Goal: Information Seeking & Learning: Understand process/instructions

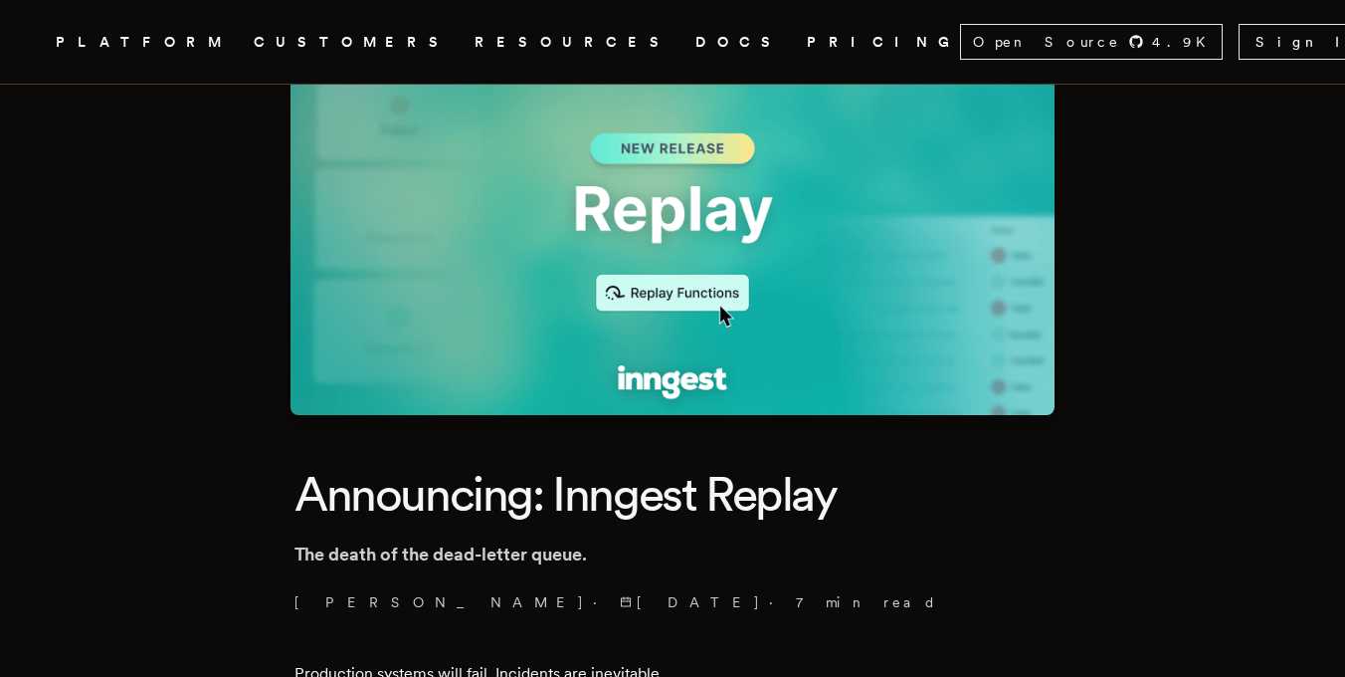
scroll to position [308, 0]
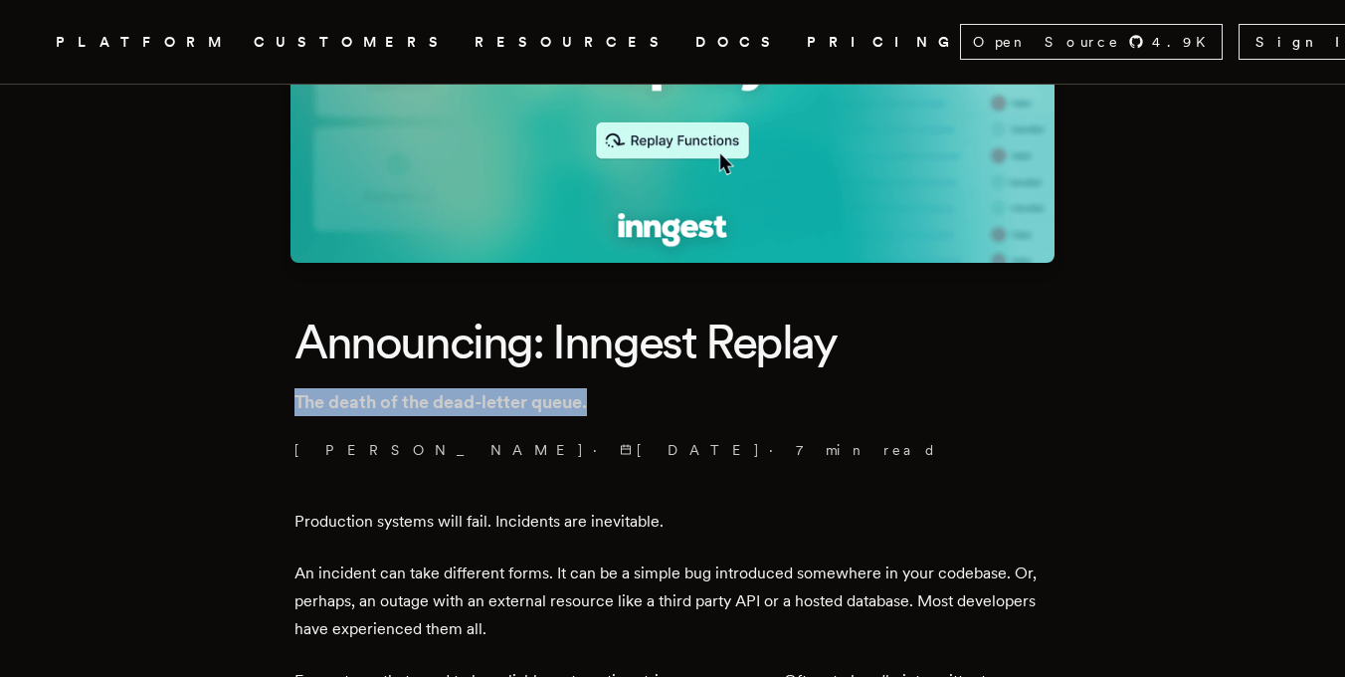
drag, startPoint x: 609, startPoint y: 401, endPoint x: 290, endPoint y: 393, distance: 319.4
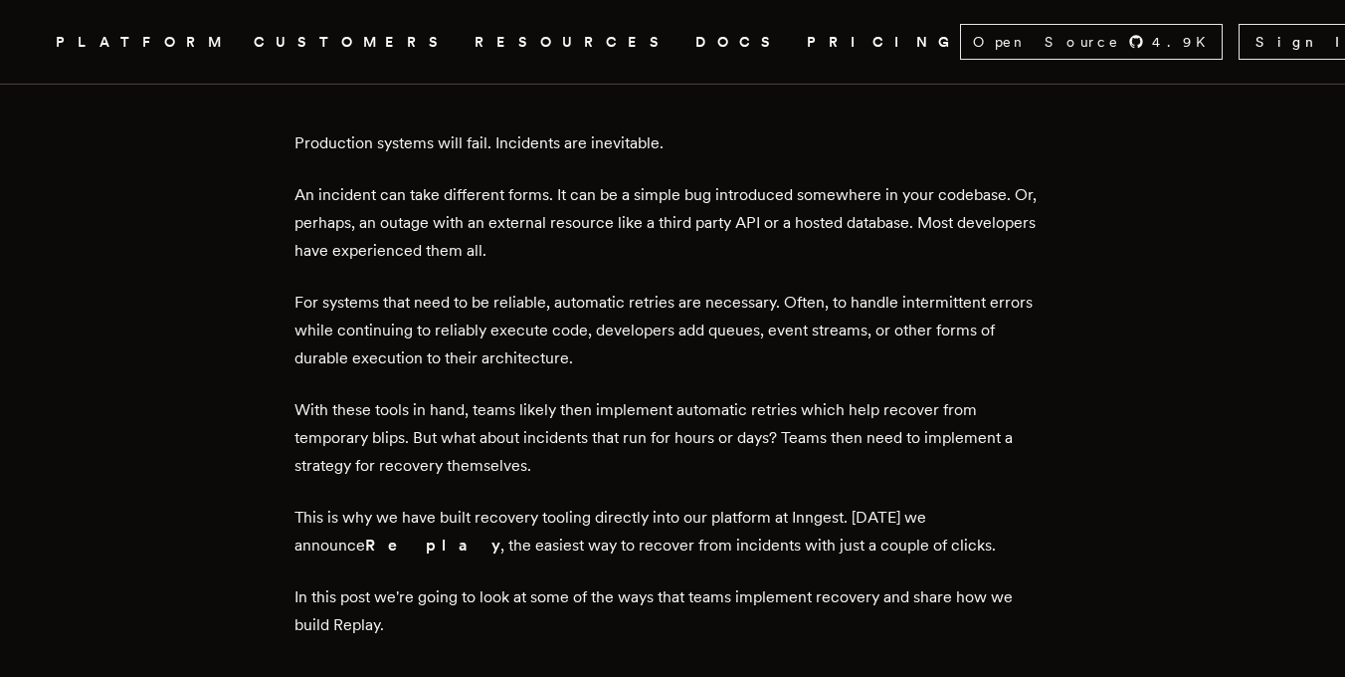
scroll to position [687, 0]
drag, startPoint x: 831, startPoint y: 189, endPoint x: 900, endPoint y: 188, distance: 69.6
click at [903, 188] on p "An incident can take different forms. It can be a simple bug introduced somewhe…" at bounding box center [672, 222] width 756 height 84
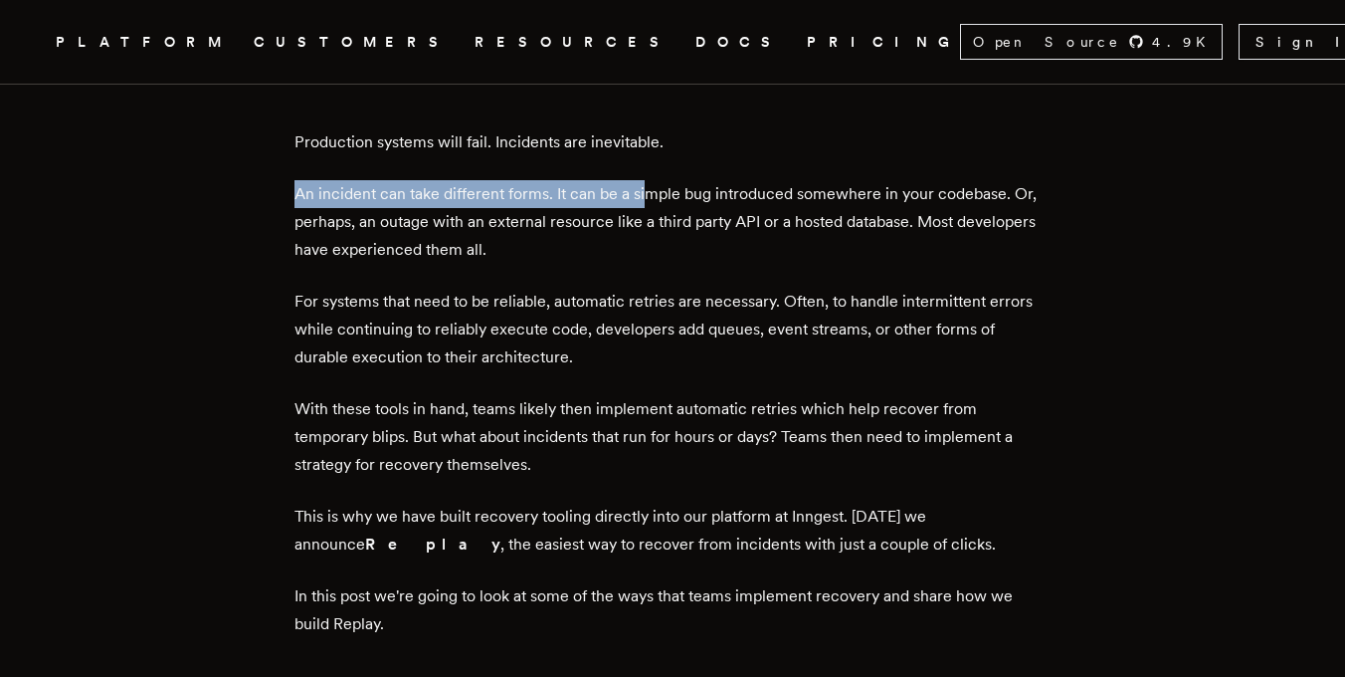
drag, startPoint x: 651, startPoint y: 191, endPoint x: 998, endPoint y: 173, distance: 347.7
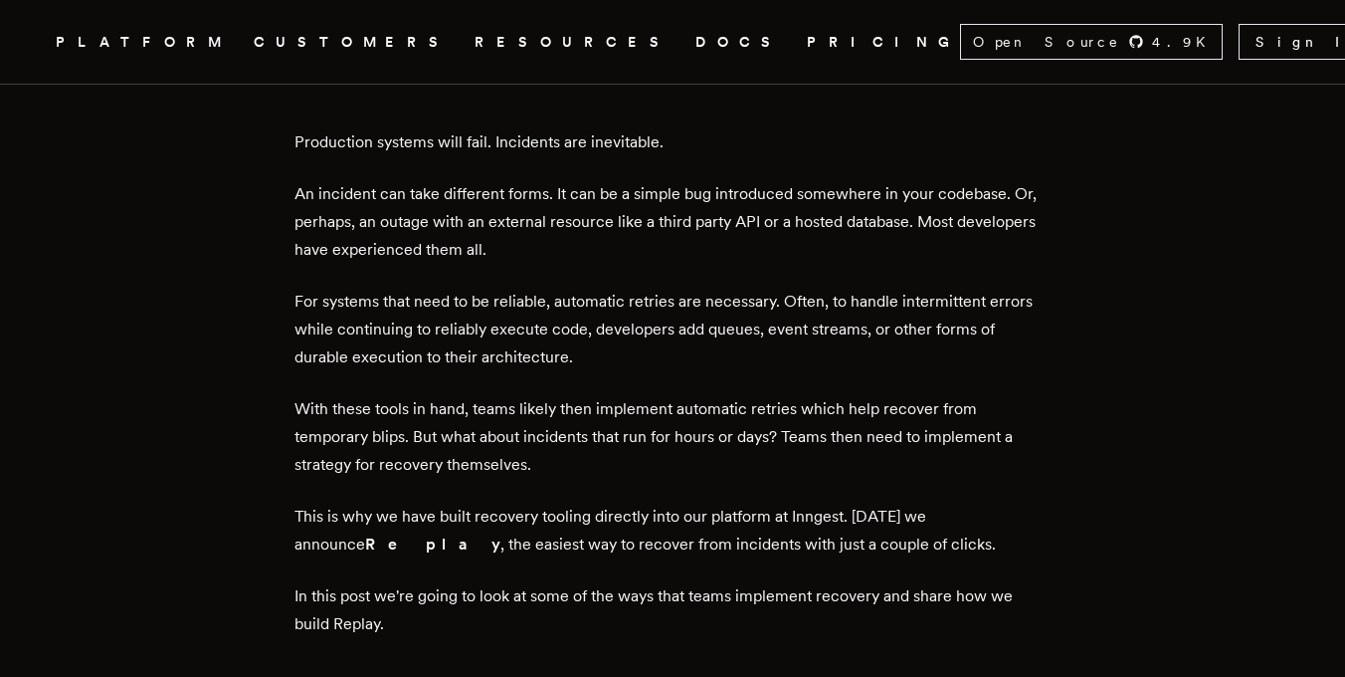
click at [1035, 210] on p "An incident can take different forms. It can be a simple bug introduced somewhe…" at bounding box center [672, 222] width 756 height 84
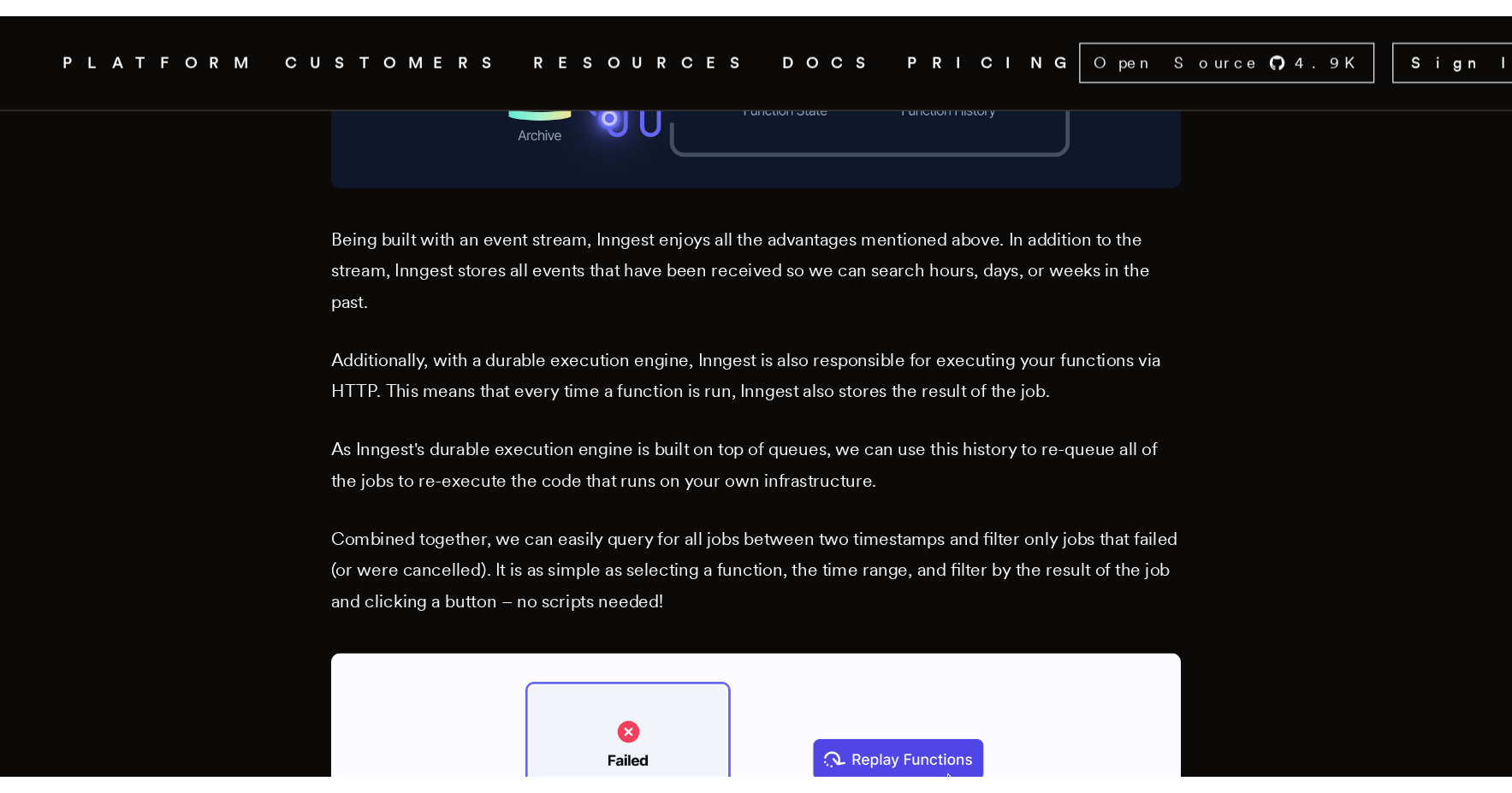
scroll to position [2885, 0]
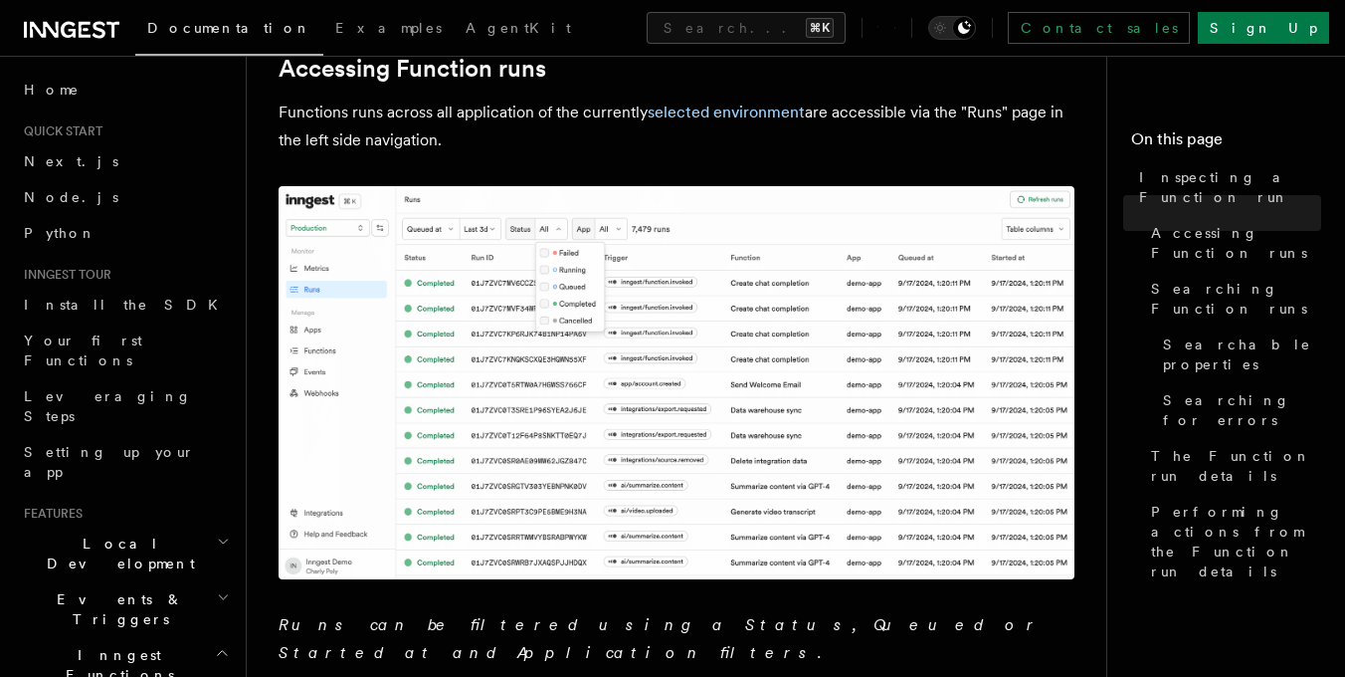
scroll to position [342, 0]
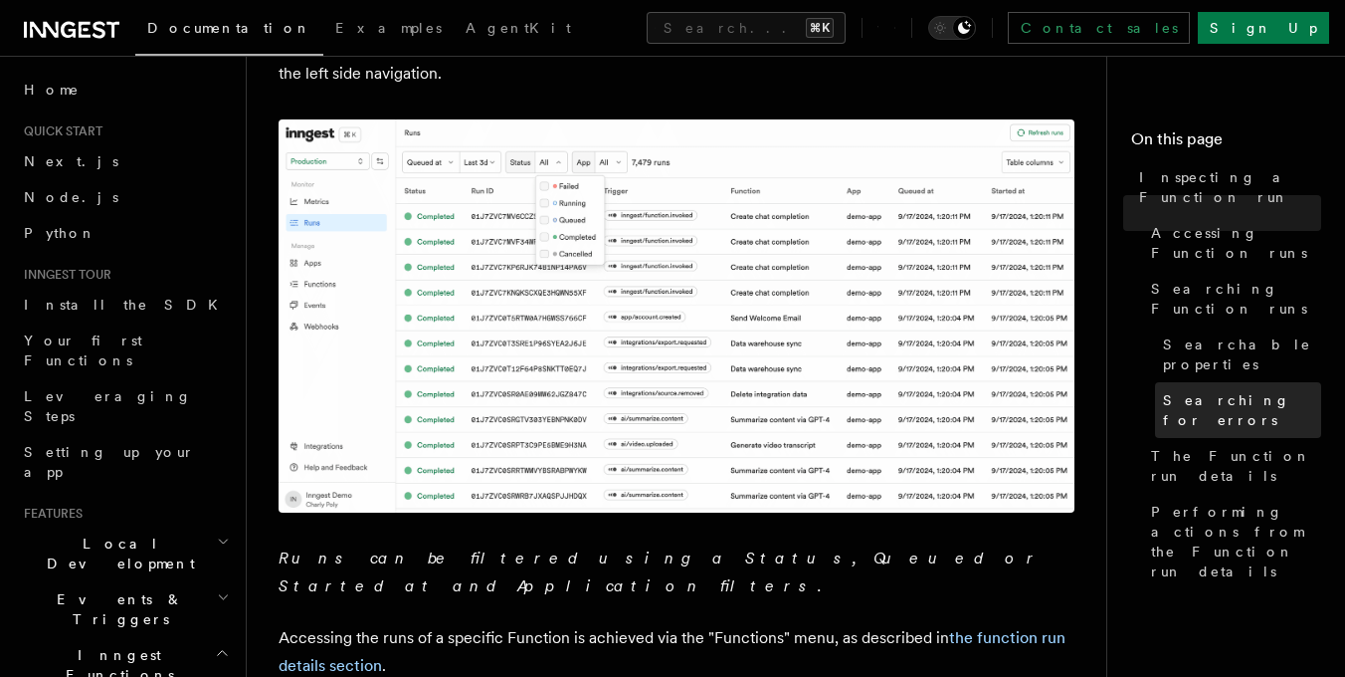
click at [1253, 390] on span "Searching for errors" at bounding box center [1242, 410] width 158 height 40
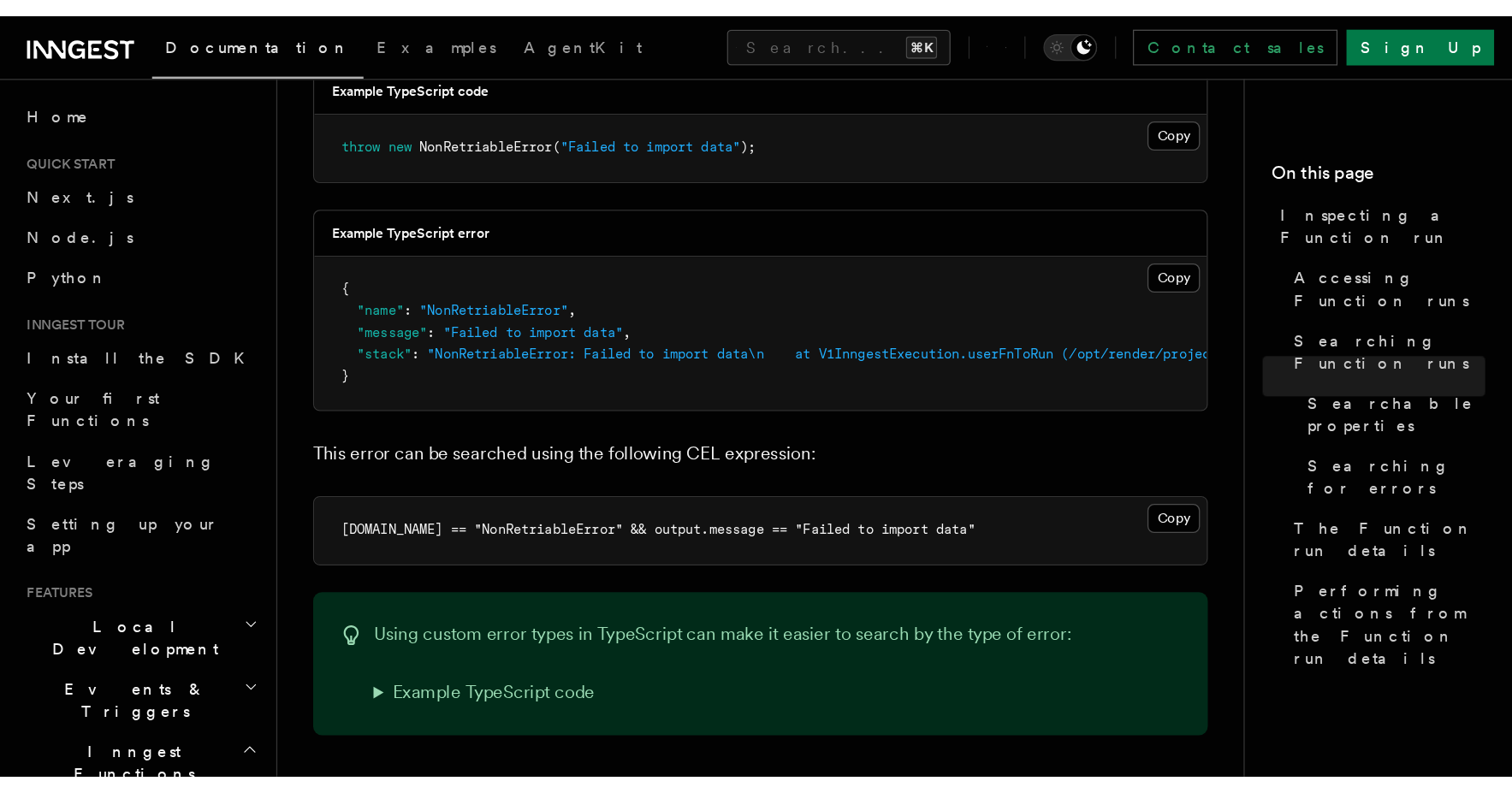
scroll to position [1880, 0]
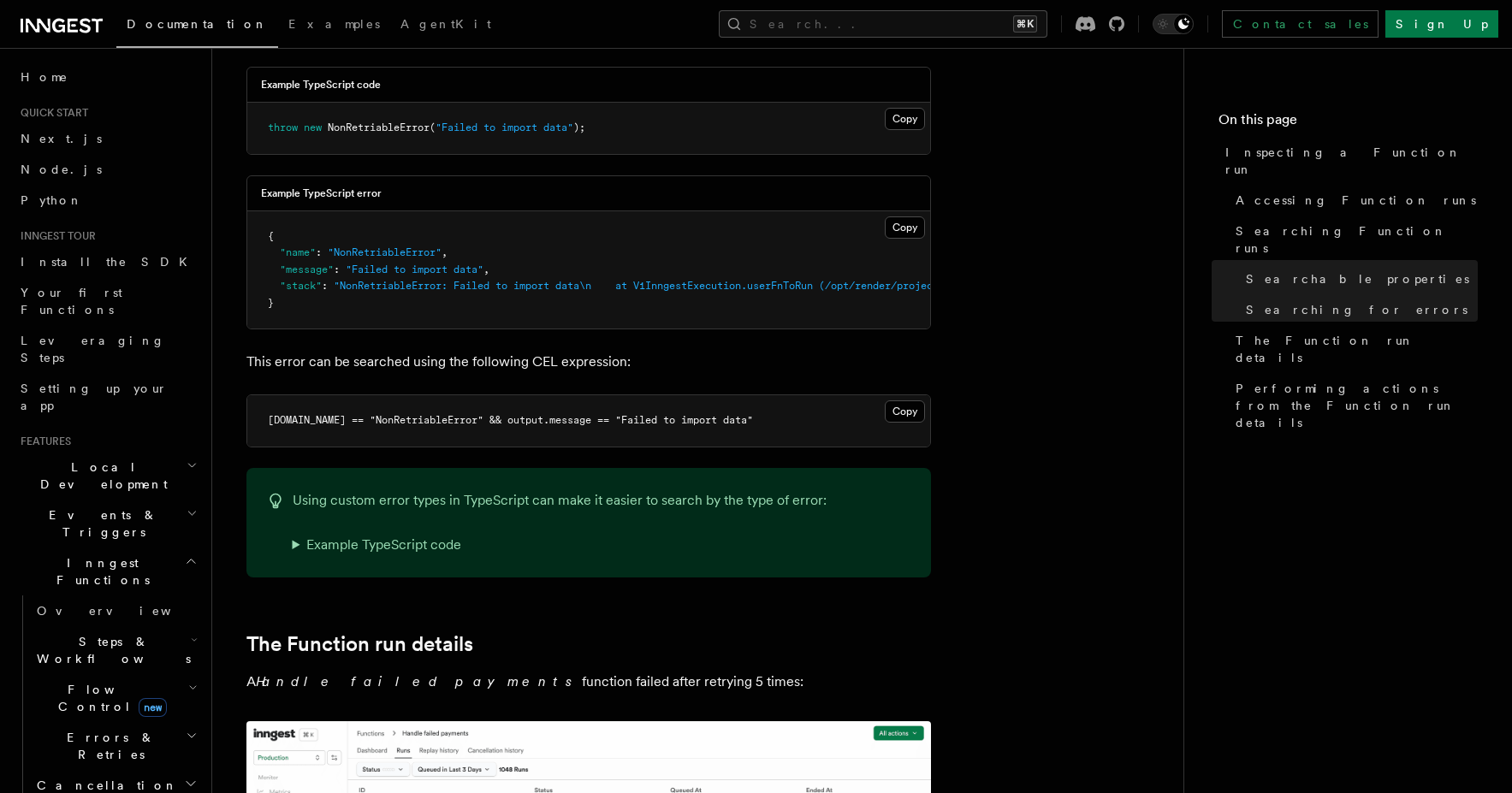
click at [310, 533] on summary "Example TypeScript code" at bounding box center [559, 545] width 534 height 24
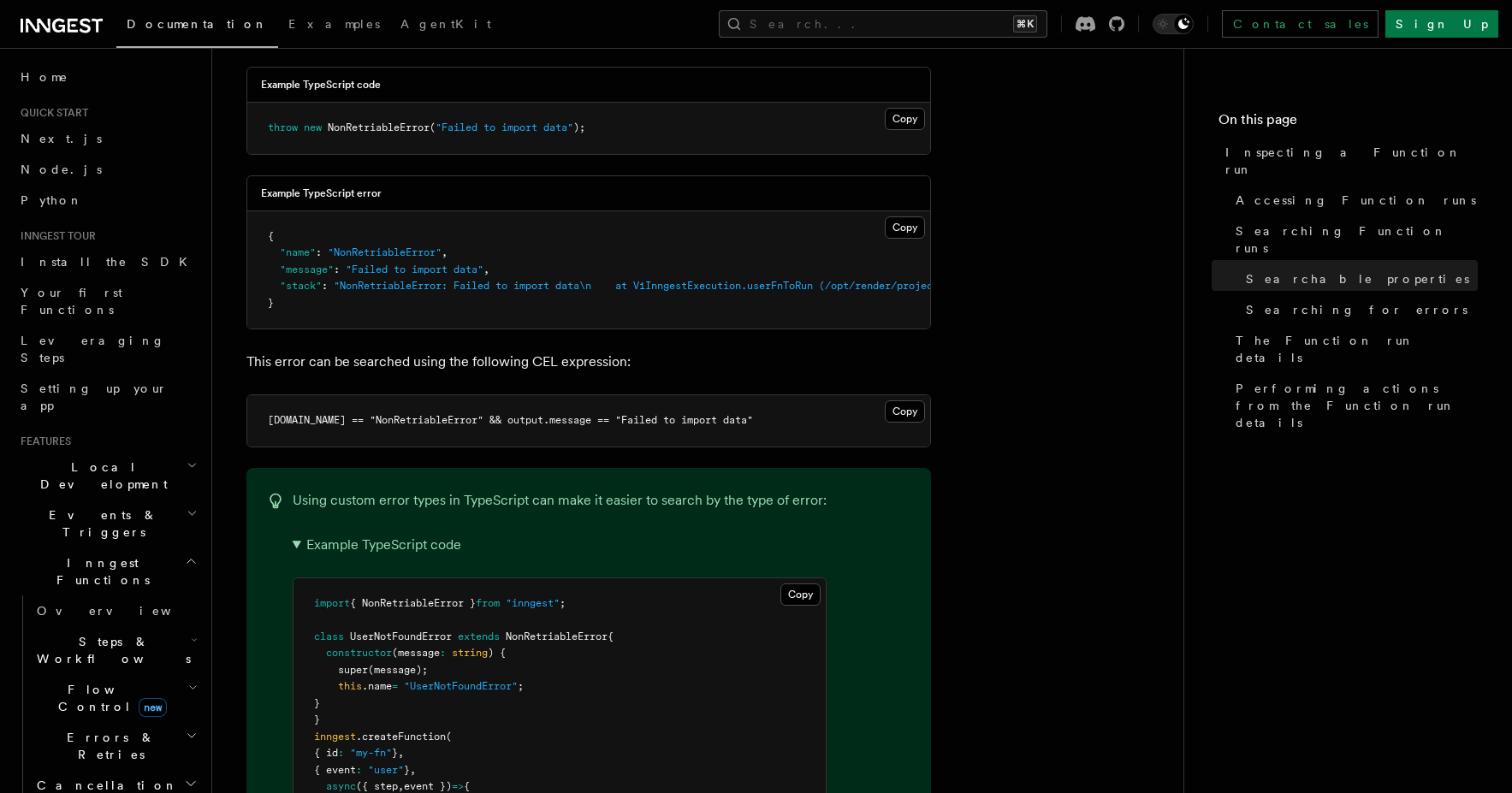
click at [303, 533] on summary "Example TypeScript code" at bounding box center [559, 545] width 534 height 24
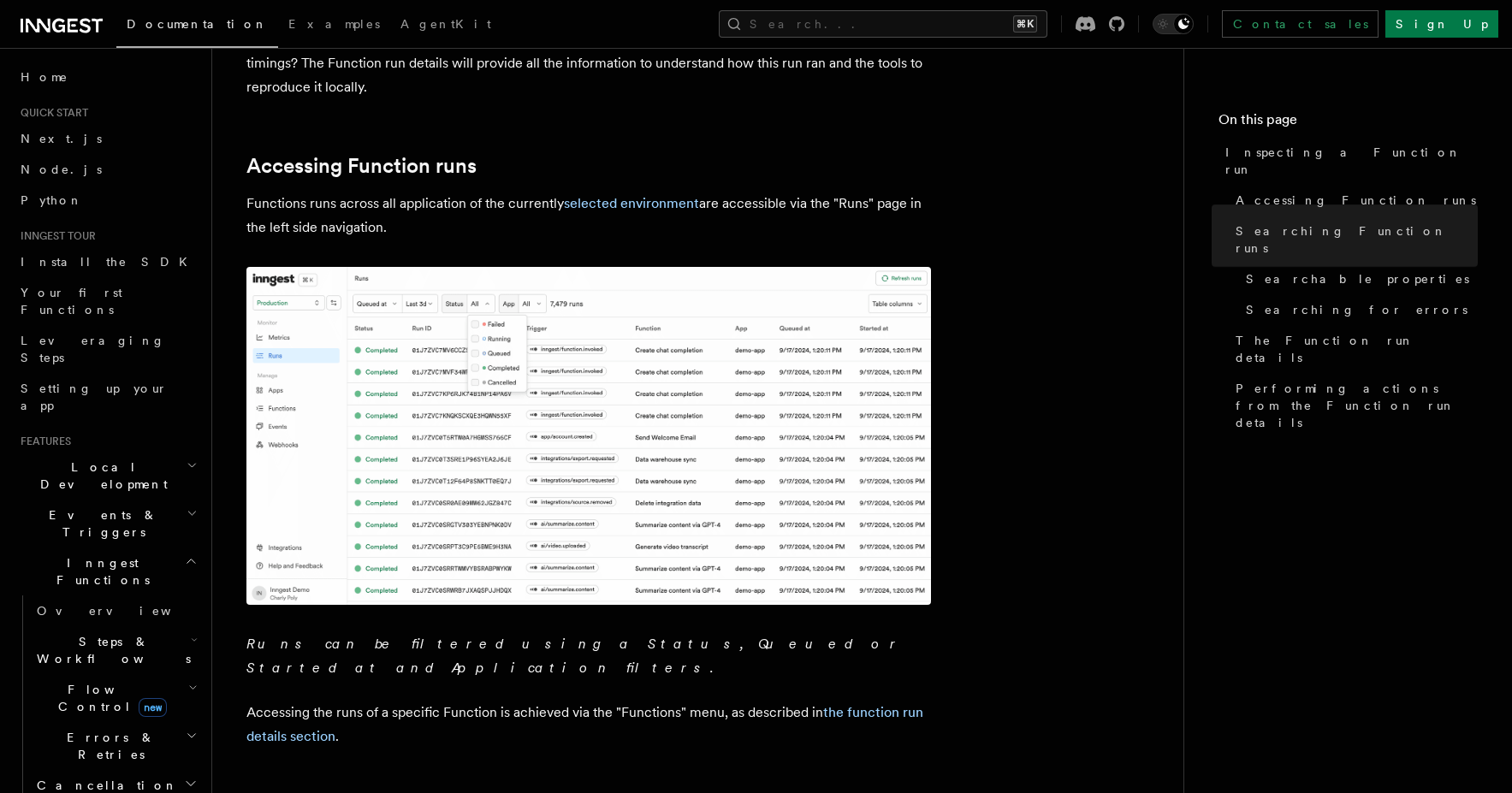
scroll to position [0, 0]
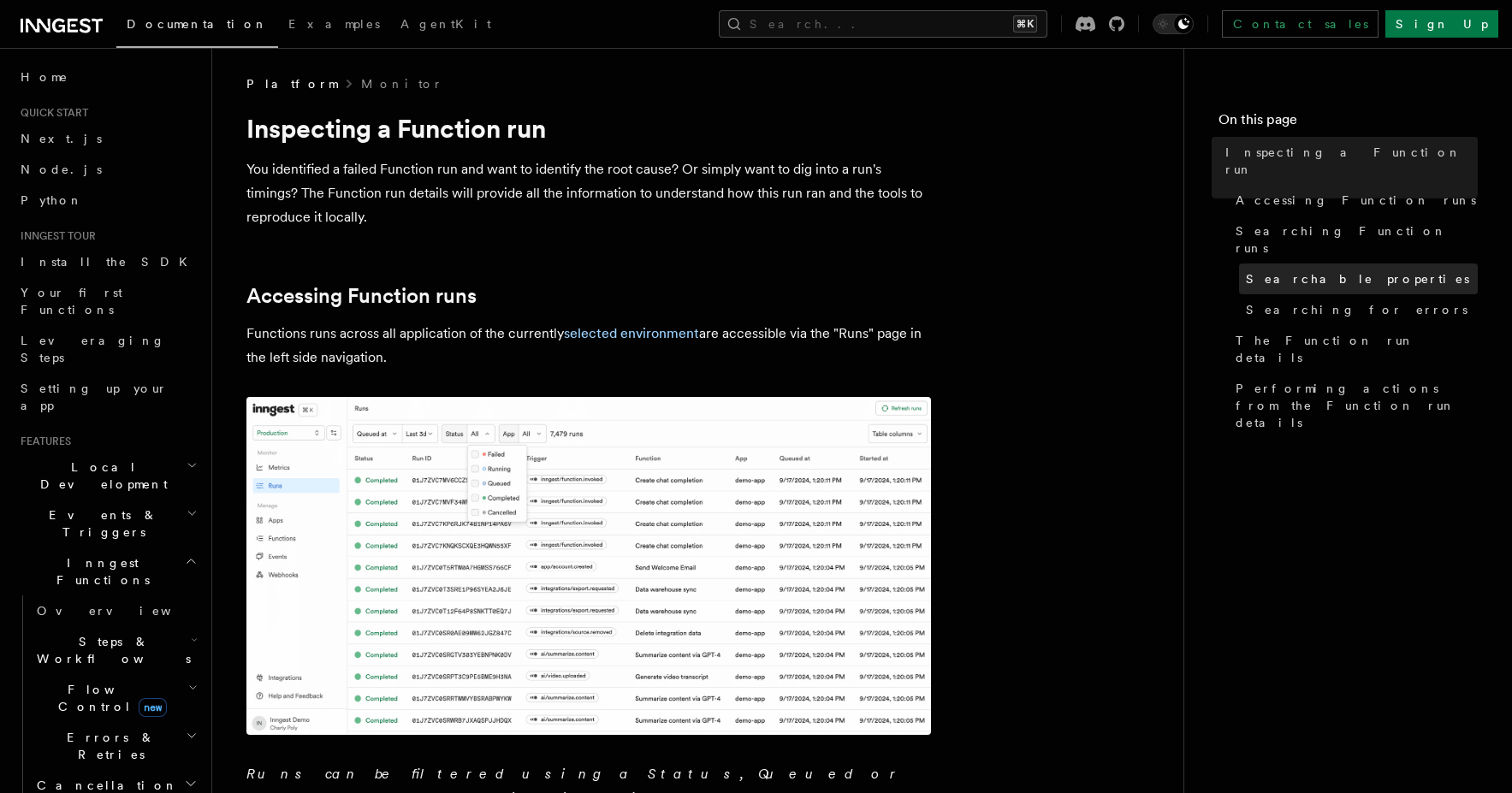
click at [1156, 270] on span "Searchable properties" at bounding box center [1358, 279] width 224 height 17
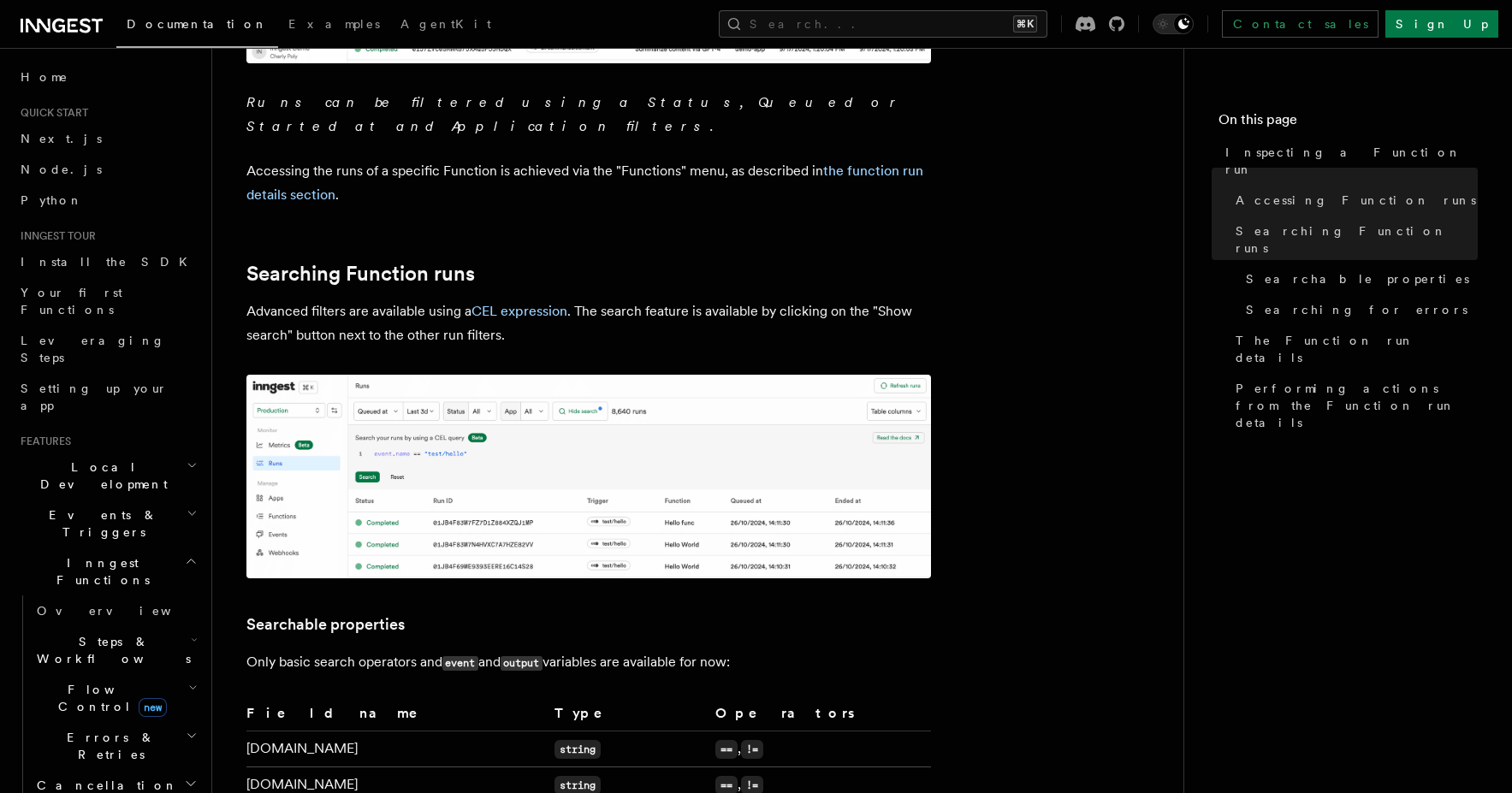
scroll to position [676, 0]
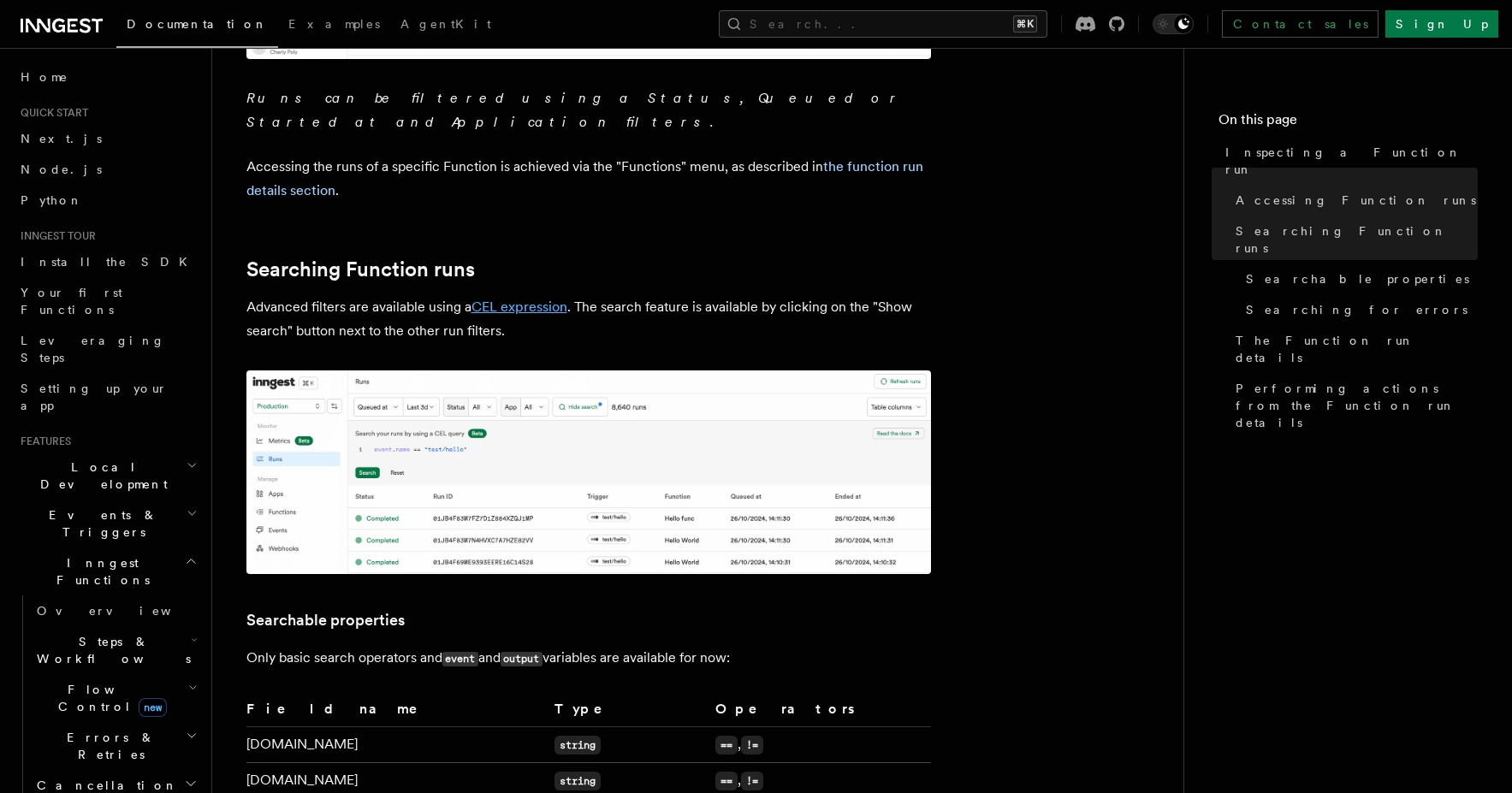
click at [531, 298] on link "CEL expression" at bounding box center [519, 306] width 95 height 16
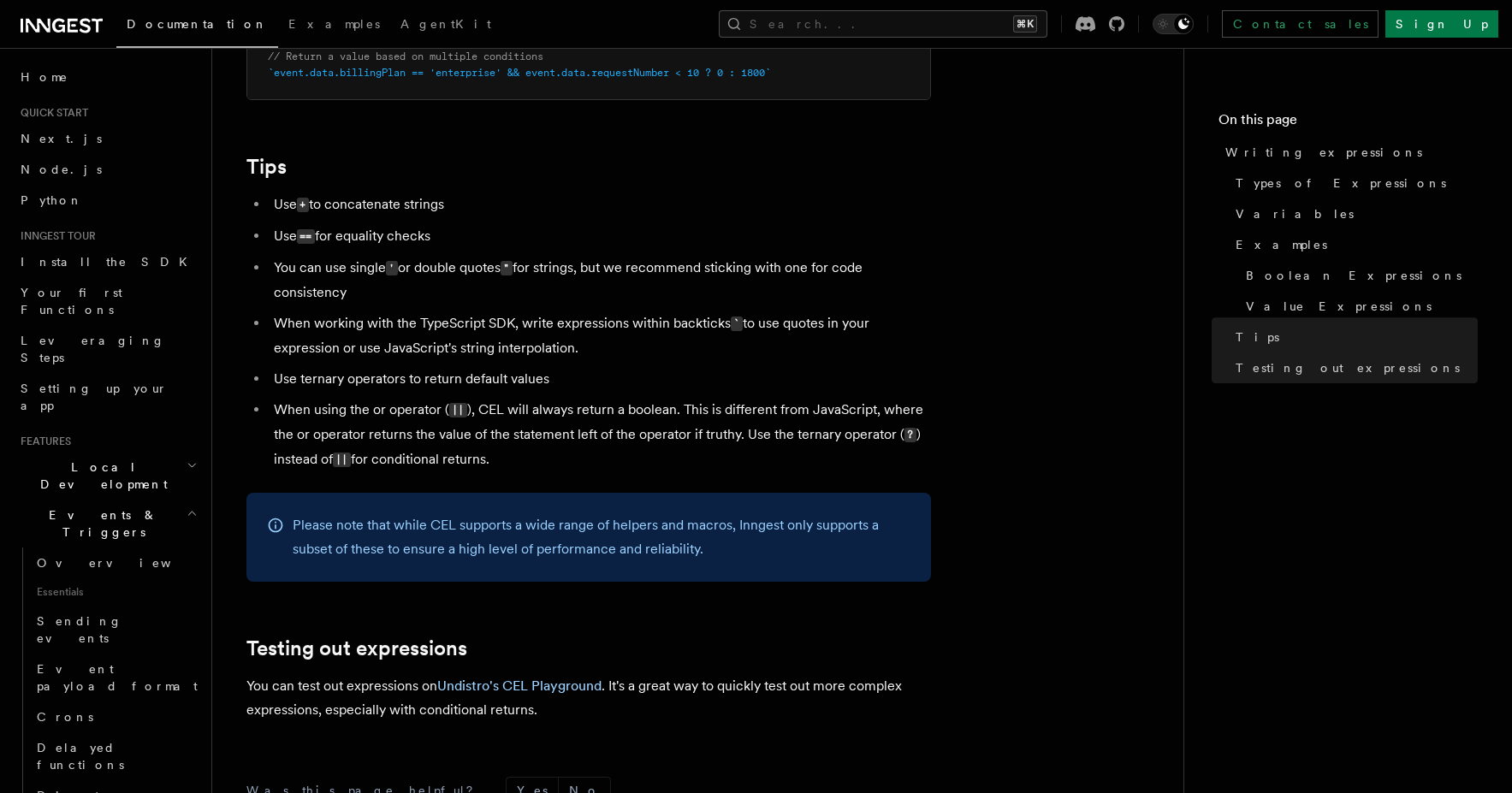
scroll to position [1608, 0]
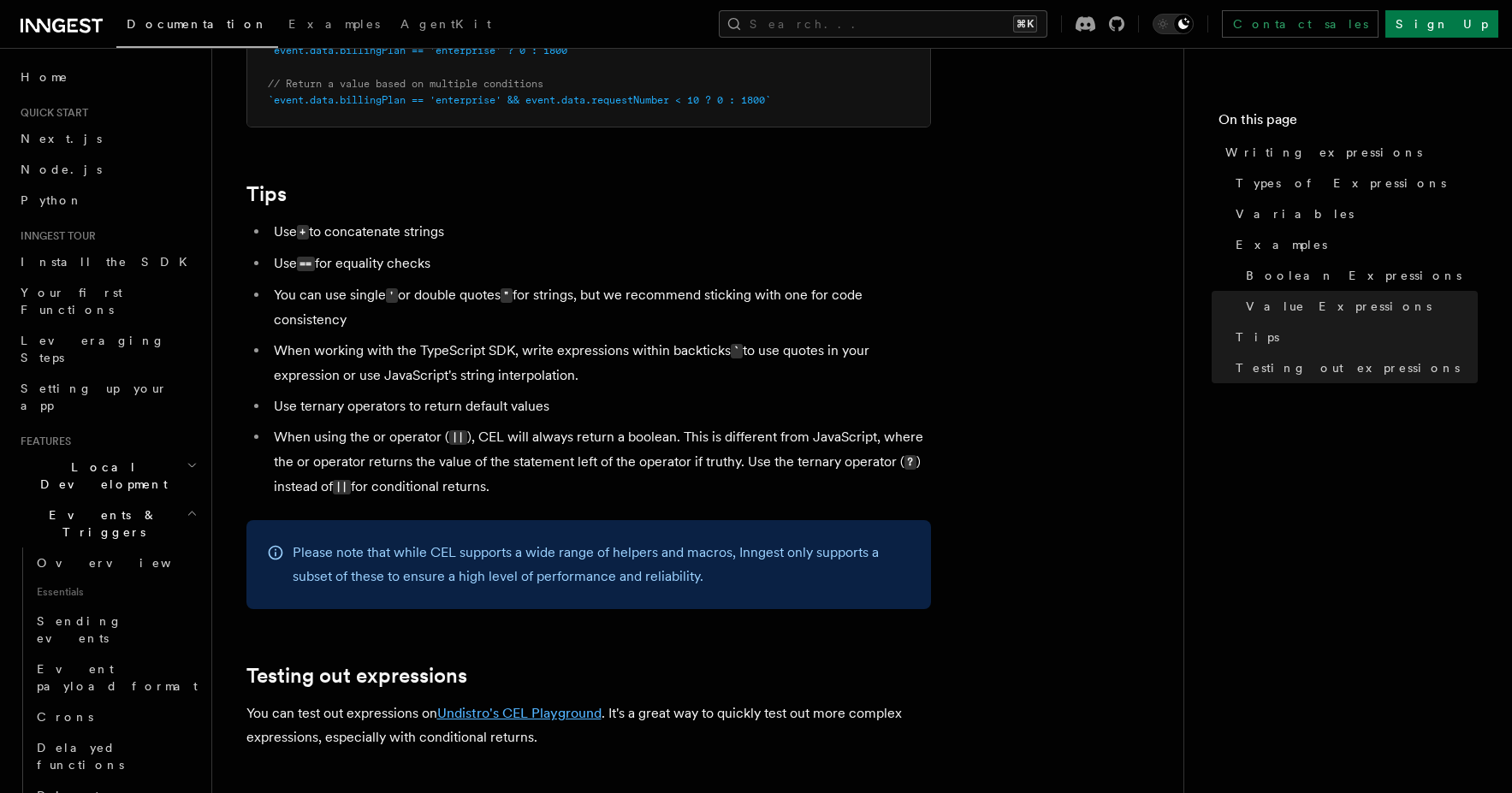
click at [580, 581] on link "Undistro's CEL Playground" at bounding box center [519, 713] width 164 height 16
